Goal: Task Accomplishment & Management: Use online tool/utility

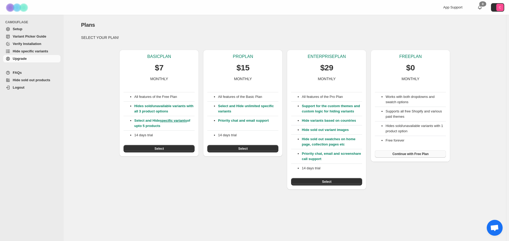
click at [407, 152] on button "Continue with Free Plan" at bounding box center [410, 154] width 71 height 7
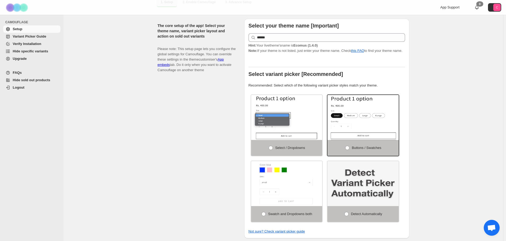
scroll to position [80, 0]
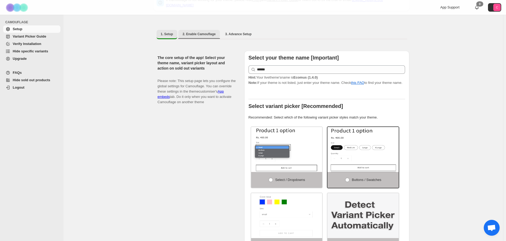
click at [187, 33] on button "2. Enable Camouflage" at bounding box center [199, 34] width 42 height 8
select select "**********"
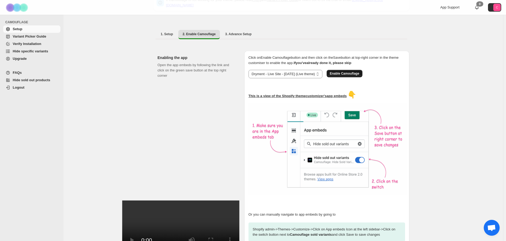
click at [347, 72] on span "Enable Camouflage" at bounding box center [344, 74] width 29 height 4
click at [41, 39] on span "Variant Picker Guide" at bounding box center [36, 36] width 47 height 5
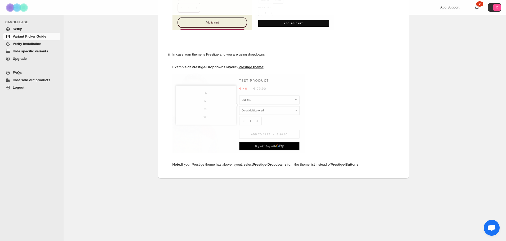
scroll to position [268, 0]
click at [31, 44] on span "Verify Installation" at bounding box center [27, 44] width 29 height 4
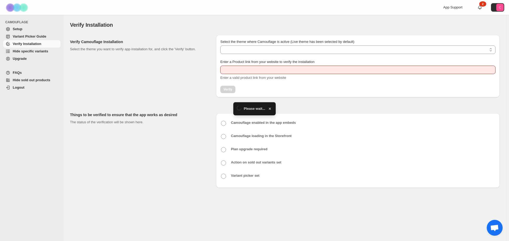
type input "**********"
select select "**********"
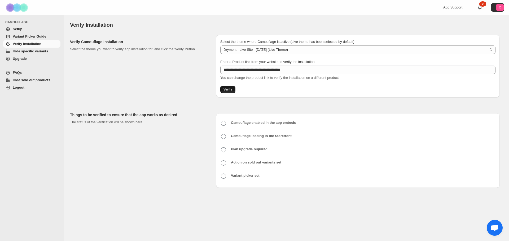
click at [227, 91] on span "Verify" at bounding box center [227, 89] width 9 height 4
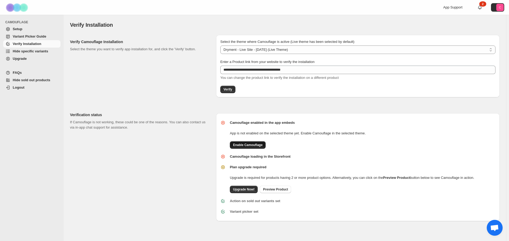
click at [249, 143] on button "Enable Camouflage" at bounding box center [248, 145] width 36 height 7
click at [231, 90] on span "Verify" at bounding box center [227, 89] width 9 height 4
click at [268, 191] on span "Preview Product" at bounding box center [275, 190] width 25 height 4
click at [15, 38] on span "Variant Picker Guide" at bounding box center [29, 36] width 33 height 4
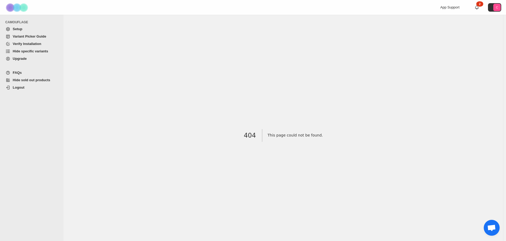
click at [20, 32] on span "Setup" at bounding box center [36, 29] width 47 height 5
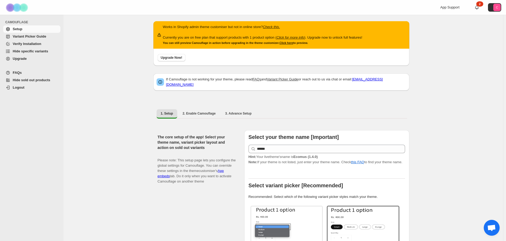
click at [30, 81] on span "Hide sold out products" at bounding box center [32, 80] width 38 height 4
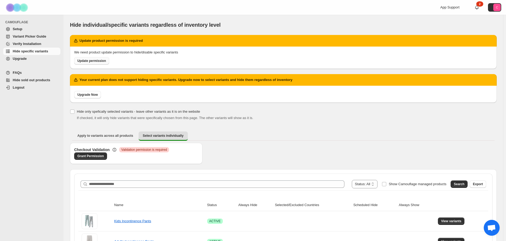
click at [96, 61] on span "Update permission" at bounding box center [91, 61] width 29 height 4
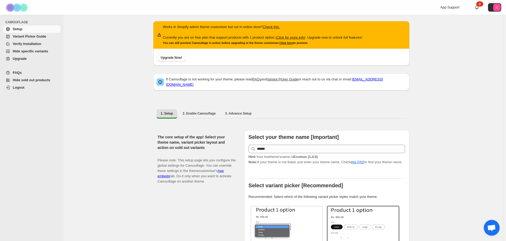
click at [24, 51] on span "Hide specific variants" at bounding box center [31, 51] width 36 height 4
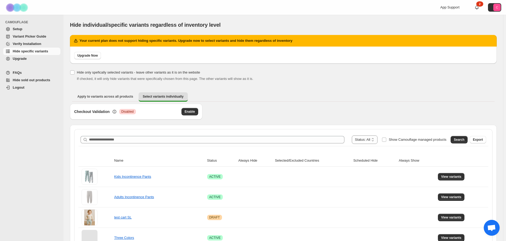
drag, startPoint x: 193, startPoint y: 113, endPoint x: 194, endPoint y: 126, distance: 13.3
click at [194, 126] on div "**********" at bounding box center [283, 188] width 427 height 169
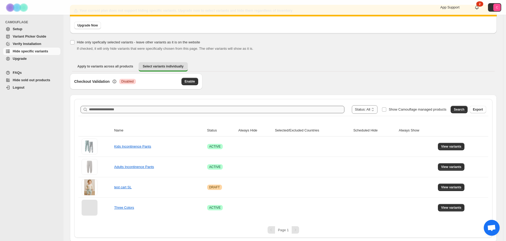
scroll to position [31, 0]
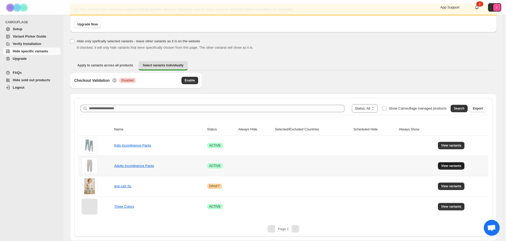
click at [450, 166] on span "View variants" at bounding box center [451, 166] width 20 height 4
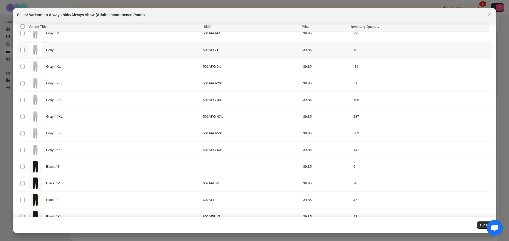
scroll to position [63, 0]
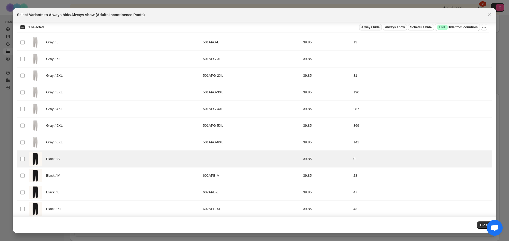
click at [378, 29] on span "Always hide" at bounding box center [370, 27] width 18 height 4
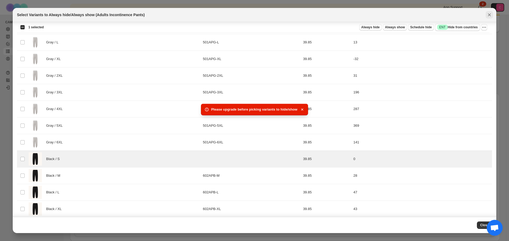
click at [488, 18] on button "Close" at bounding box center [489, 14] width 7 height 7
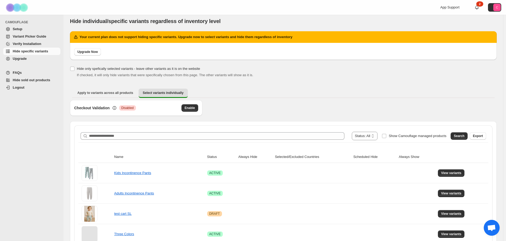
scroll to position [0, 0]
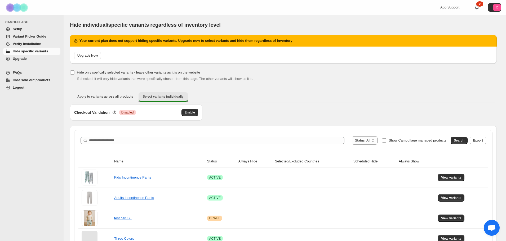
click at [167, 98] on span "Select variants individually" at bounding box center [163, 97] width 41 height 4
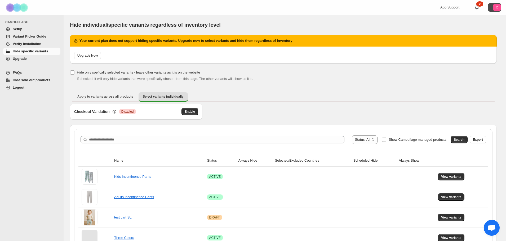
click at [495, 8] on button "C" at bounding box center [494, 7] width 13 height 8
click at [479, 7] on icon at bounding box center [477, 8] width 4 height 4
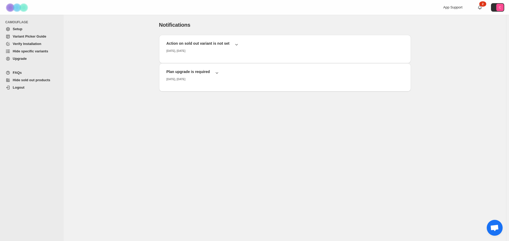
click at [25, 29] on span "Setup" at bounding box center [36, 29] width 47 height 5
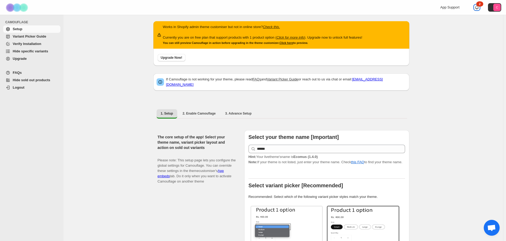
click at [480, 6] on div "2" at bounding box center [480, 3] width 7 height 5
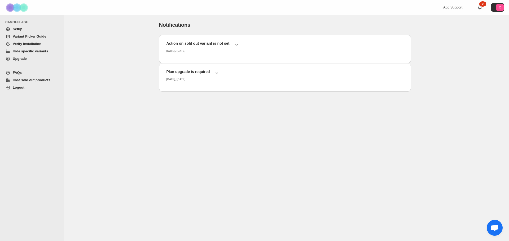
click at [25, 45] on span "Verify Installation" at bounding box center [27, 44] width 29 height 4
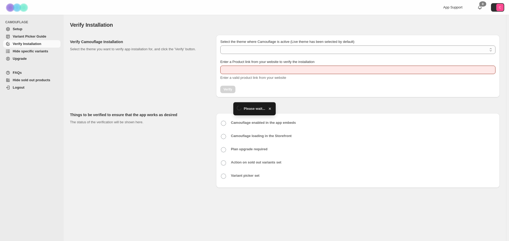
type input "**********"
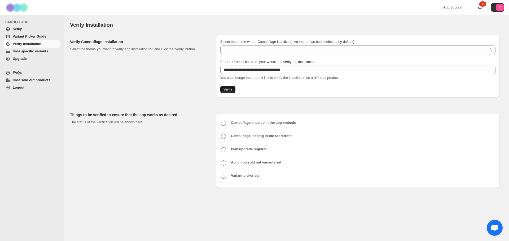
click at [227, 93] on button "Verify" at bounding box center [227, 89] width 15 height 7
